Goal: Check status: Check status

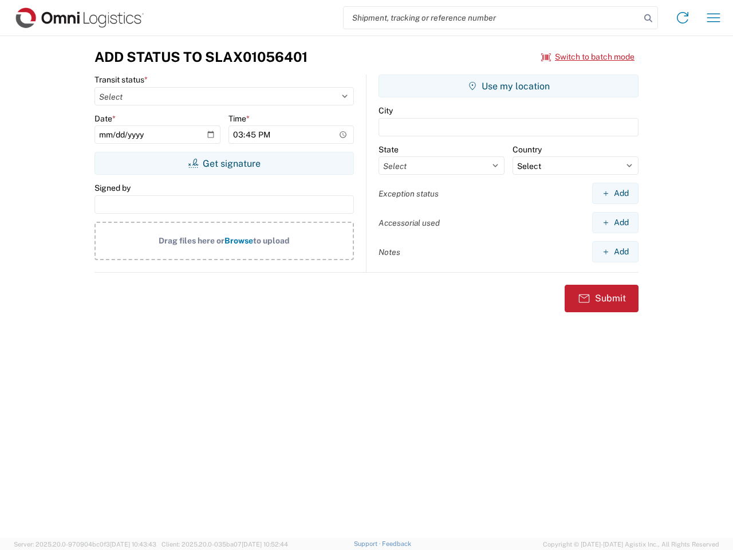
click at [492, 18] on input "search" at bounding box center [492, 18] width 297 height 22
click at [648, 18] on icon at bounding box center [648, 18] width 16 height 16
click at [683, 18] on icon at bounding box center [682, 18] width 18 height 18
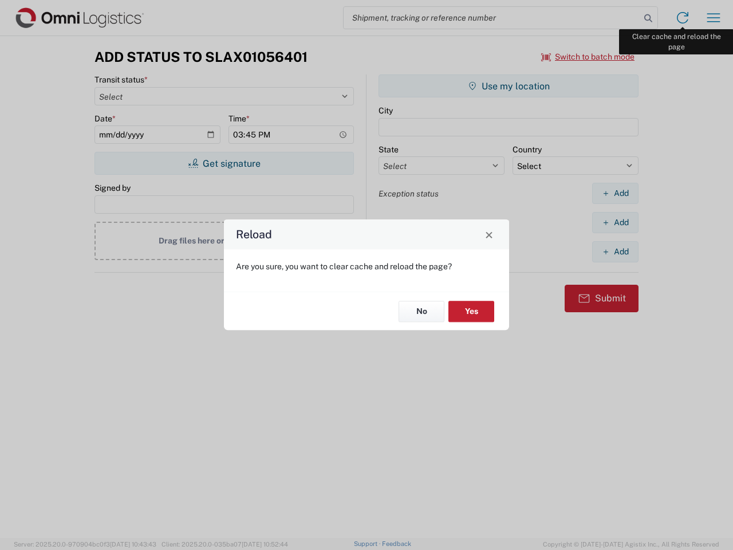
click at [713, 18] on div "Reload Are you sure, you want to clear cache and reload the page? No Yes" at bounding box center [366, 275] width 733 height 550
click at [588, 57] on div "Reload Are you sure, you want to clear cache and reload the page? No Yes" at bounding box center [366, 275] width 733 height 550
click at [224, 163] on div "Reload Are you sure, you want to clear cache and reload the page? No Yes" at bounding box center [366, 275] width 733 height 550
click at [508, 86] on div "Reload Are you sure, you want to clear cache and reload the page? No Yes" at bounding box center [366, 275] width 733 height 550
click at [615, 193] on div "Reload Are you sure, you want to clear cache and reload the page? No Yes" at bounding box center [366, 275] width 733 height 550
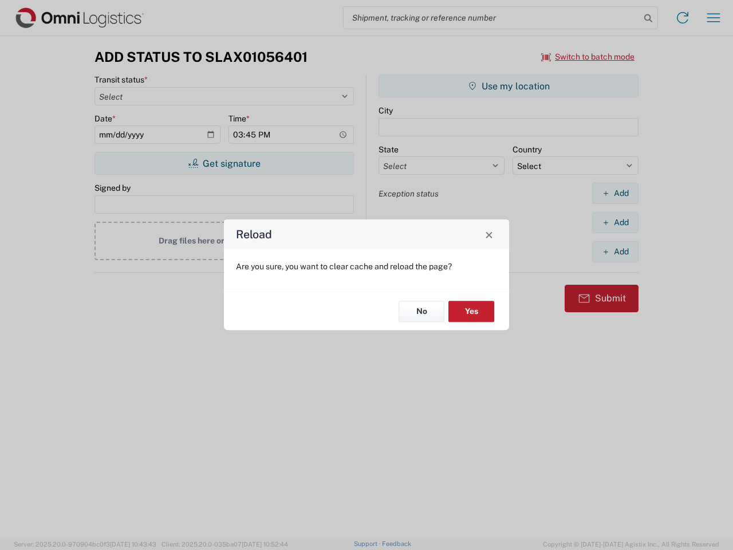
click at [615, 222] on div "Reload Are you sure, you want to clear cache and reload the page? No Yes" at bounding box center [366, 275] width 733 height 550
click at [615, 251] on div "Reload Are you sure, you want to clear cache and reload the page? No Yes" at bounding box center [366, 275] width 733 height 550
